Goal: Task Accomplishment & Management: Manage account settings

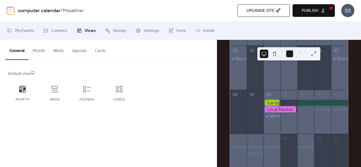
scroll to position [230, 0]
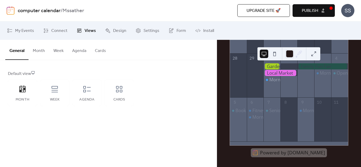
click at [313, 52] on button at bounding box center [314, 54] width 8 height 8
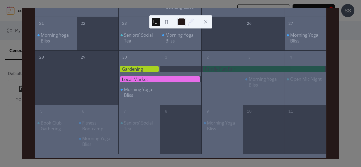
click at [93, 62] on div "29" at bounding box center [98, 57] width 42 height 12
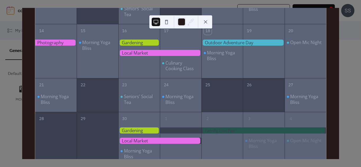
scroll to position [140, 0]
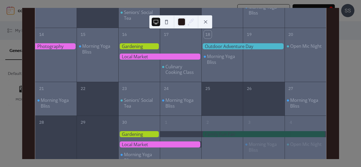
click at [207, 21] on button at bounding box center [206, 22] width 8 height 8
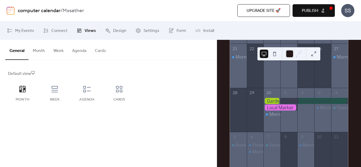
click at [38, 54] on button "Month" at bounding box center [39, 50] width 21 height 20
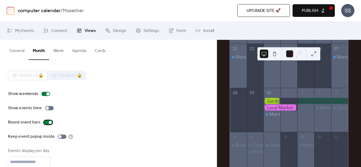
click at [47, 122] on div at bounding box center [48, 123] width 8 height 4
click at [47, 122] on div at bounding box center [45, 122] width 3 height 3
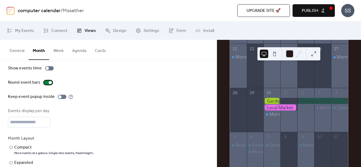
scroll to position [54, 0]
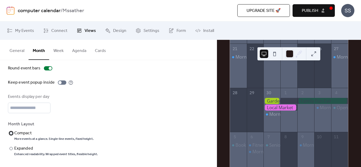
click at [11, 133] on div at bounding box center [11, 133] width 3 height 3
click at [12, 150] on div at bounding box center [11, 148] width 3 height 3
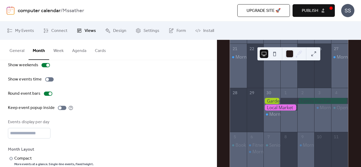
scroll to position [29, 0]
click at [326, 12] on button "Publish" at bounding box center [314, 10] width 42 height 13
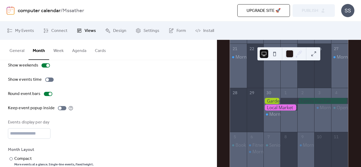
click at [311, 13] on div "Upgrade site 🚀 Preview Publish" at bounding box center [248, 10] width 173 height 13
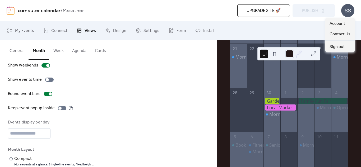
click at [348, 13] on div "SS" at bounding box center [348, 10] width 13 height 13
click at [316, 12] on div "Upgrade site 🚀 Preview Publish" at bounding box center [248, 10] width 173 height 13
click at [344, 13] on div "SS" at bounding box center [348, 10] width 13 height 13
click at [336, 22] on span "Account" at bounding box center [338, 24] width 16 height 6
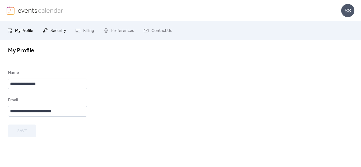
click at [43, 27] on link "Security" at bounding box center [54, 31] width 31 height 14
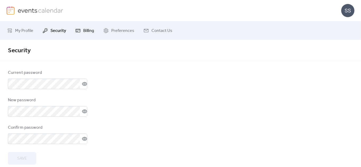
click at [86, 30] on span "Billing" at bounding box center [88, 31] width 11 height 6
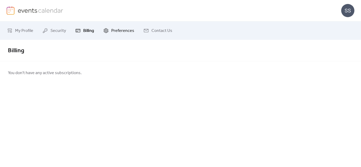
click at [115, 31] on span "Preferences" at bounding box center [122, 31] width 23 height 6
click at [19, 31] on span "My Profile" at bounding box center [24, 31] width 18 height 6
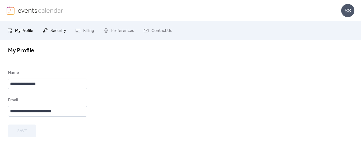
click at [62, 28] on span "Security" at bounding box center [59, 31] width 16 height 6
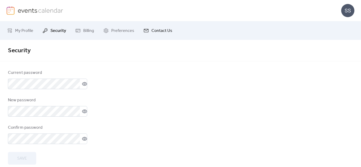
click at [145, 33] on icon at bounding box center [146, 30] width 5 height 5
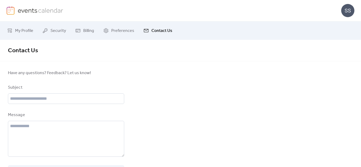
scroll to position [21, 0]
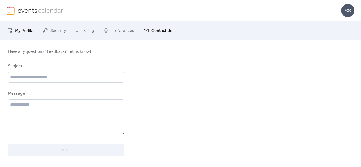
click at [20, 32] on span "My Profile" at bounding box center [24, 31] width 18 height 6
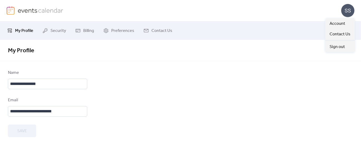
click at [352, 15] on div "SS" at bounding box center [348, 10] width 13 height 13
click at [335, 22] on span "Account" at bounding box center [338, 24] width 16 height 6
click at [12, 32] on link "My Profile" at bounding box center [20, 31] width 34 height 14
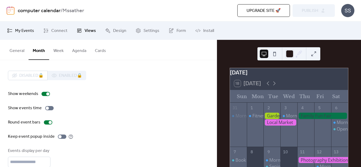
click at [20, 30] on span "My Events" at bounding box center [24, 31] width 19 height 6
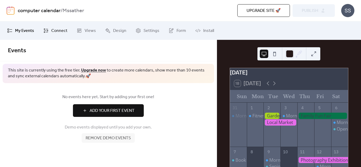
click at [52, 31] on span "Connect" at bounding box center [59, 31] width 16 height 6
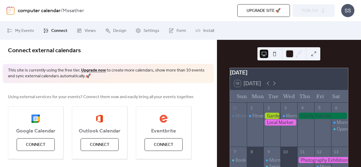
click at [41, 10] on link "computer calendar" at bounding box center [39, 11] width 43 height 10
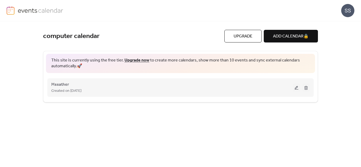
click at [307, 89] on button at bounding box center [306, 88] width 7 height 8
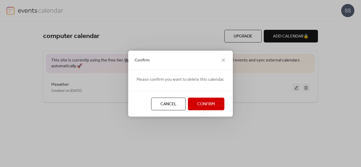
click at [205, 102] on span "Confirm" at bounding box center [206, 104] width 18 height 6
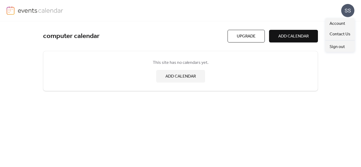
click at [347, 15] on div "SS" at bounding box center [348, 10] width 13 height 13
click at [341, 48] on span "Sign out" at bounding box center [337, 47] width 15 height 6
